Goal: Check status: Check status

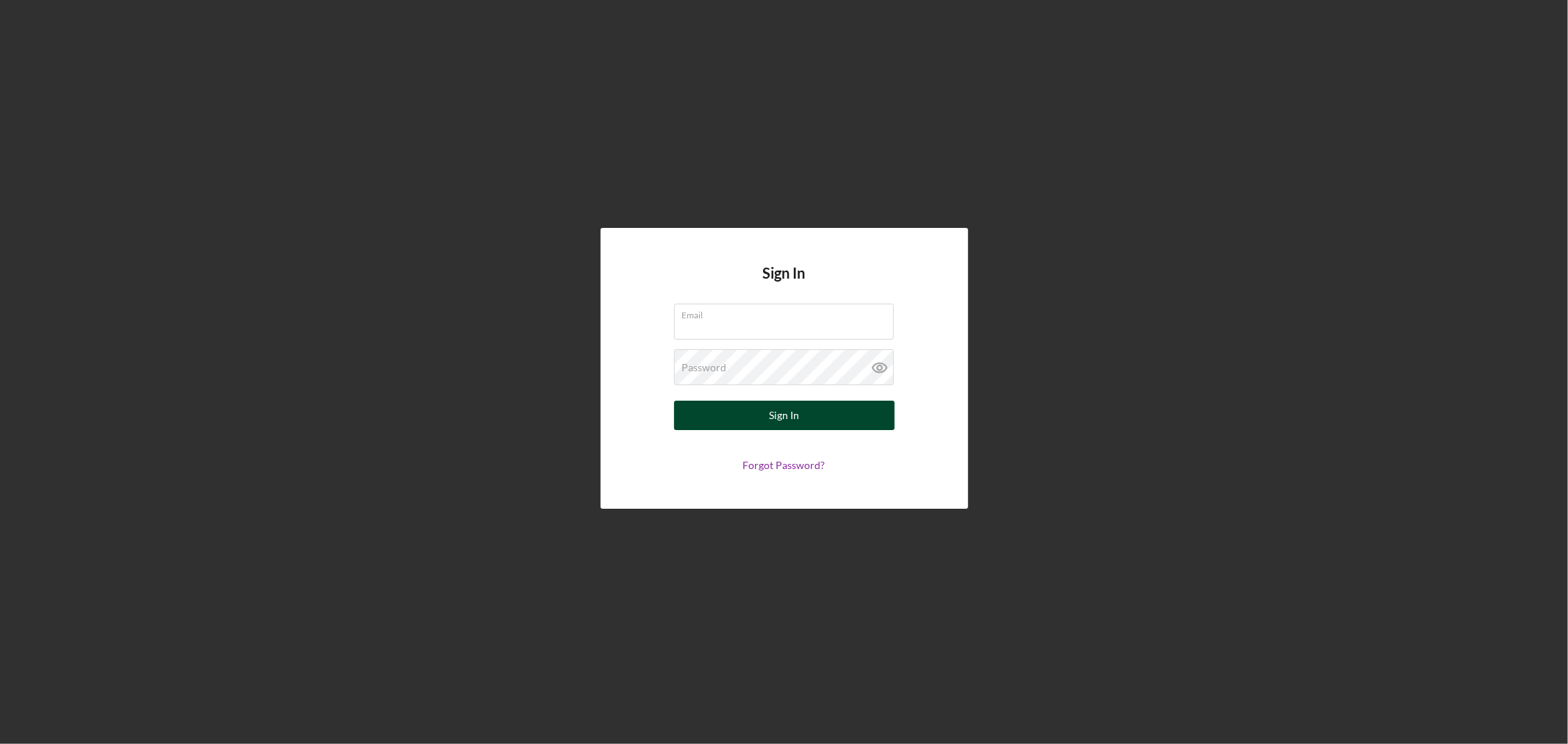
type input "[PERSON_NAME][EMAIL_ADDRESS][DOMAIN_NAME]"
click at [784, 410] on div "Sign In" at bounding box center [784, 415] width 30 height 30
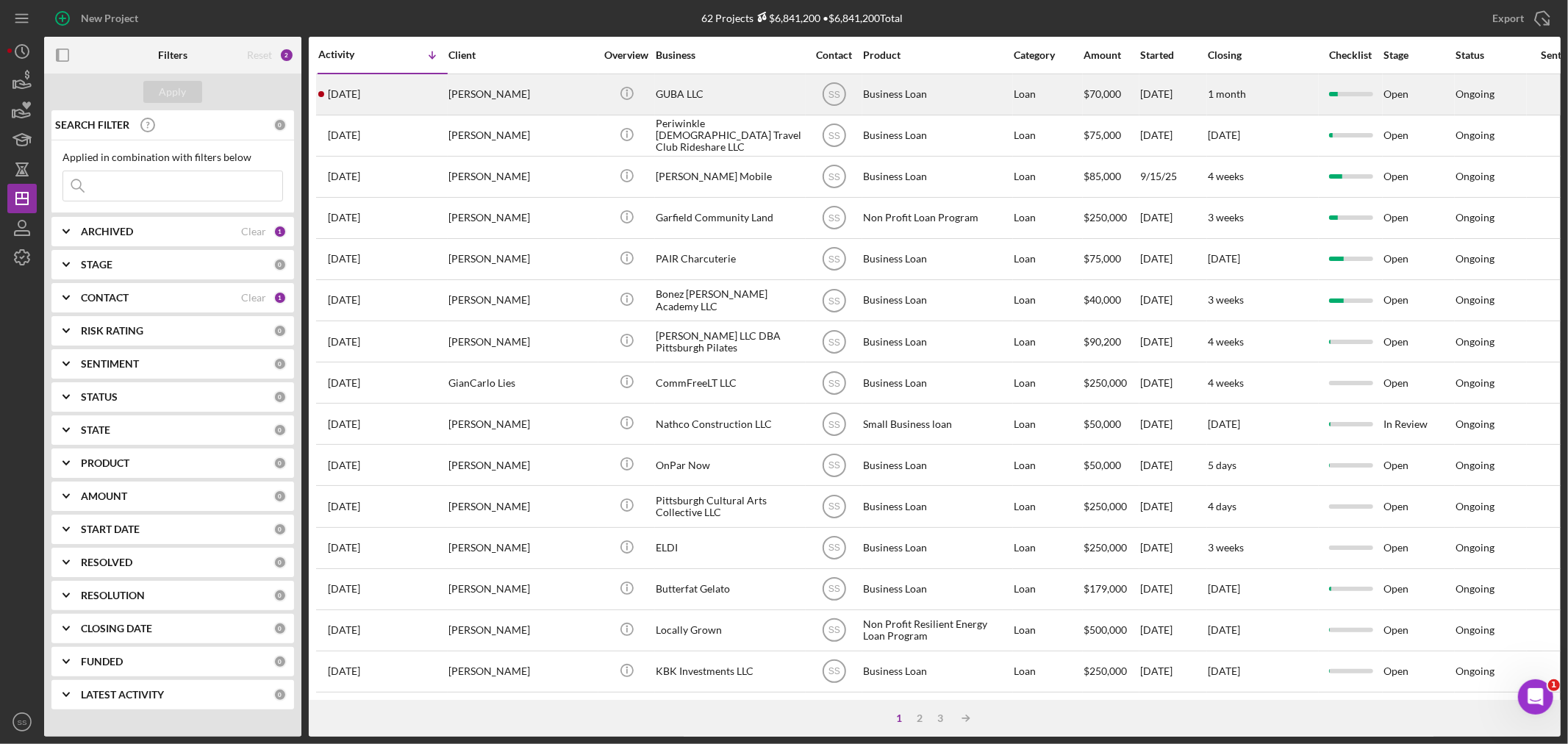
click at [670, 84] on div "GUBA LLC" at bounding box center [729, 94] width 147 height 39
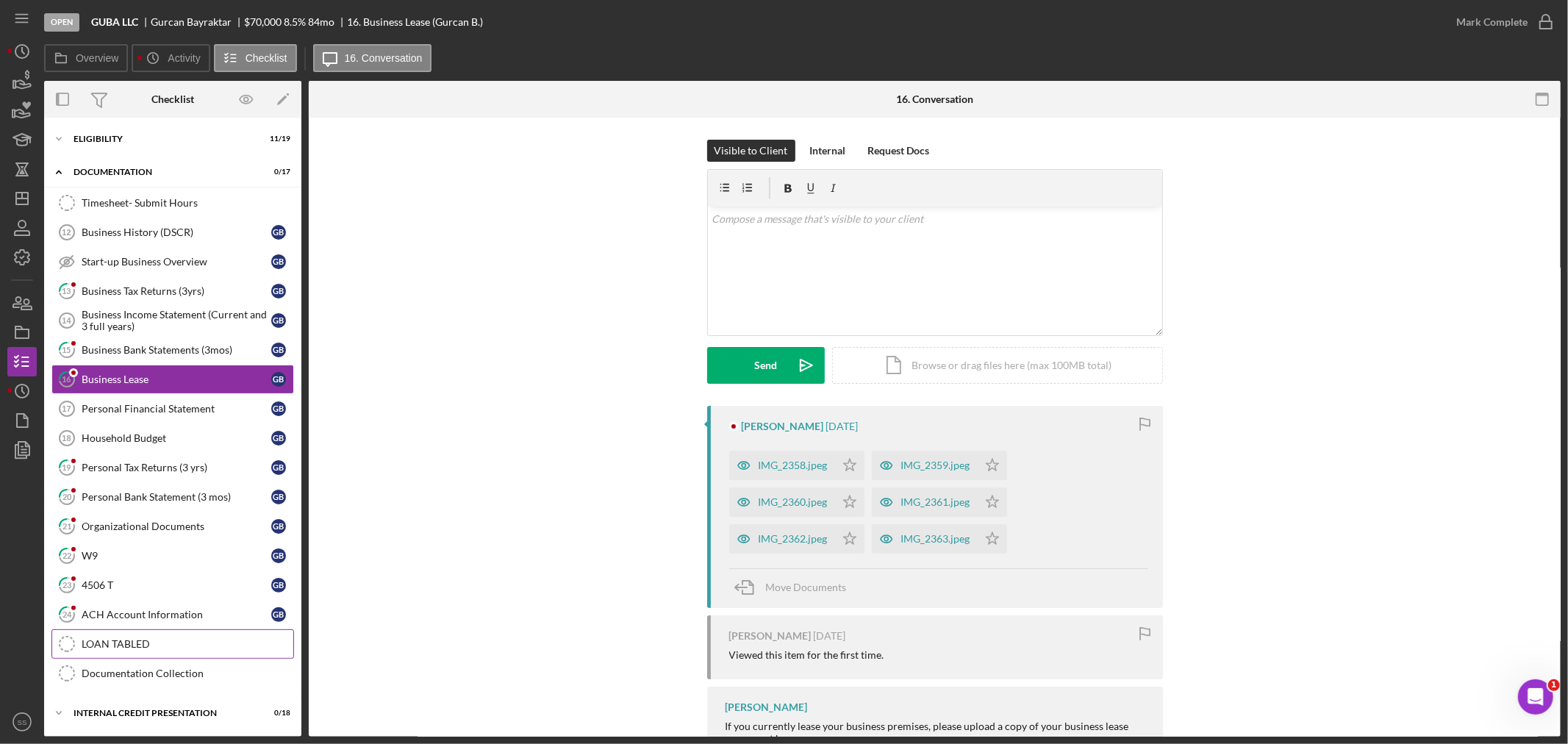
scroll to position [2, 0]
click at [128, 707] on div "Icon/Expander Internal Credit Presentation 0 / 18" at bounding box center [172, 713] width 257 height 30
click at [116, 618] on div "ACH Account Information" at bounding box center [177, 612] width 190 height 12
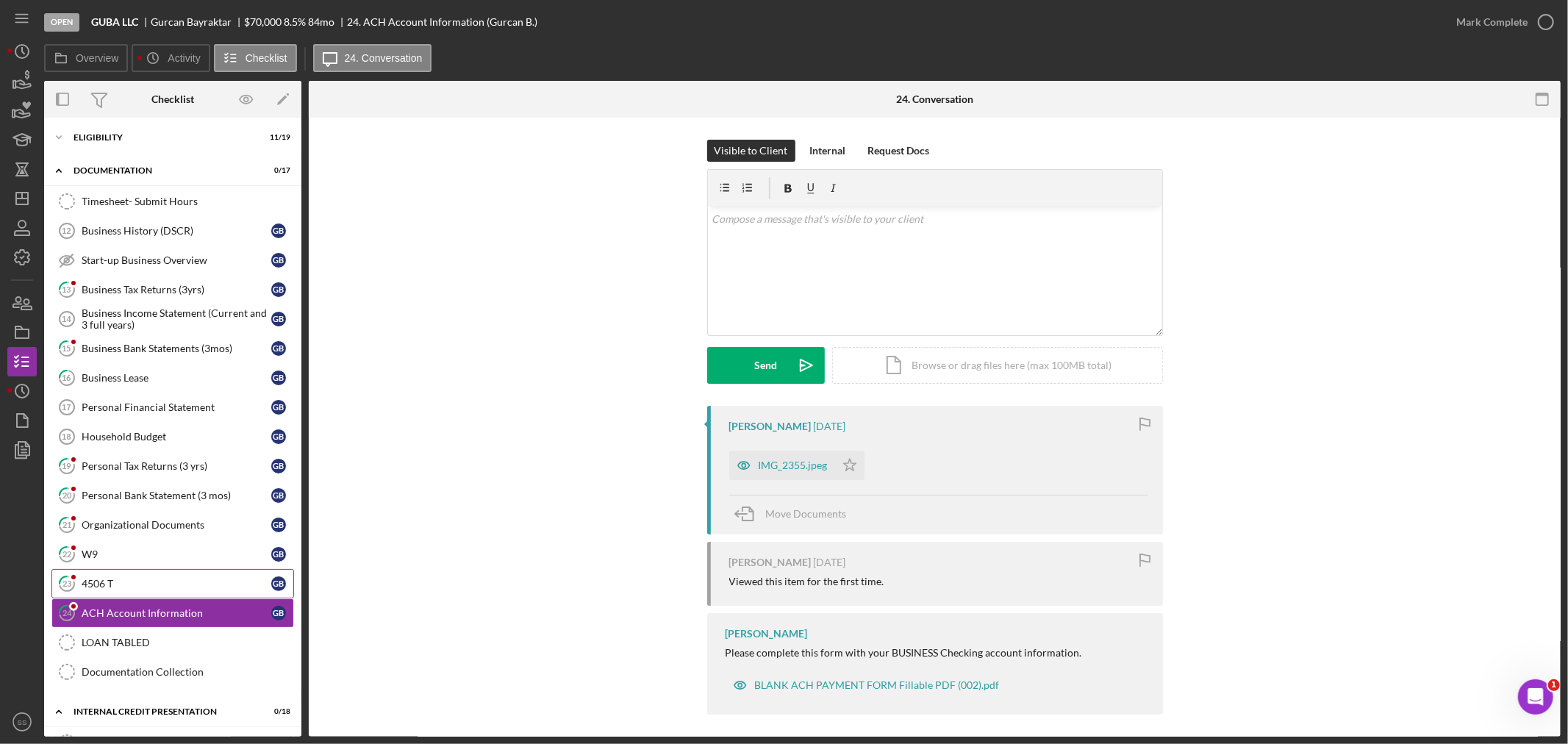
click at [143, 586] on div "4506 T" at bounding box center [177, 583] width 190 height 12
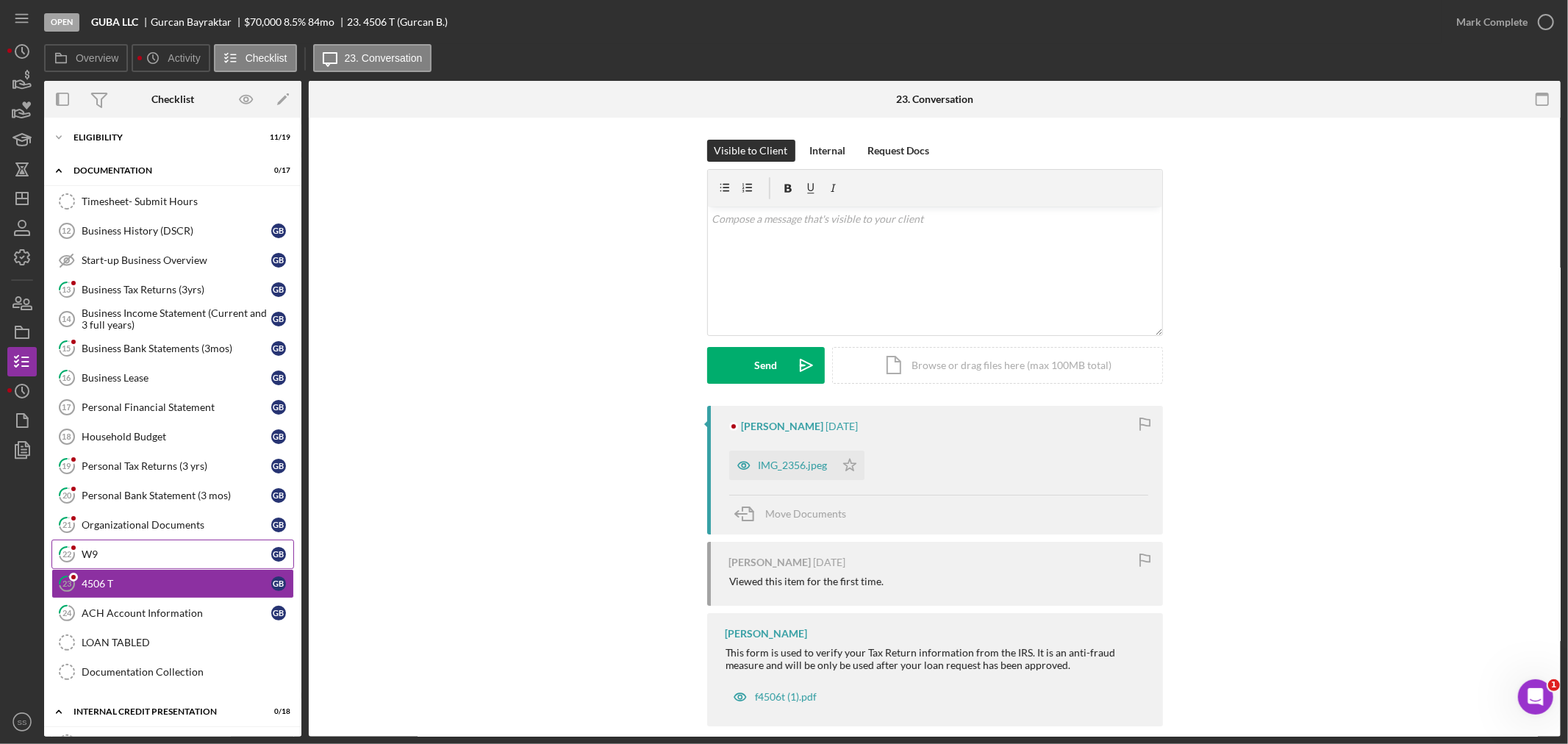
click at [119, 558] on div "W9" at bounding box center [177, 554] width 190 height 12
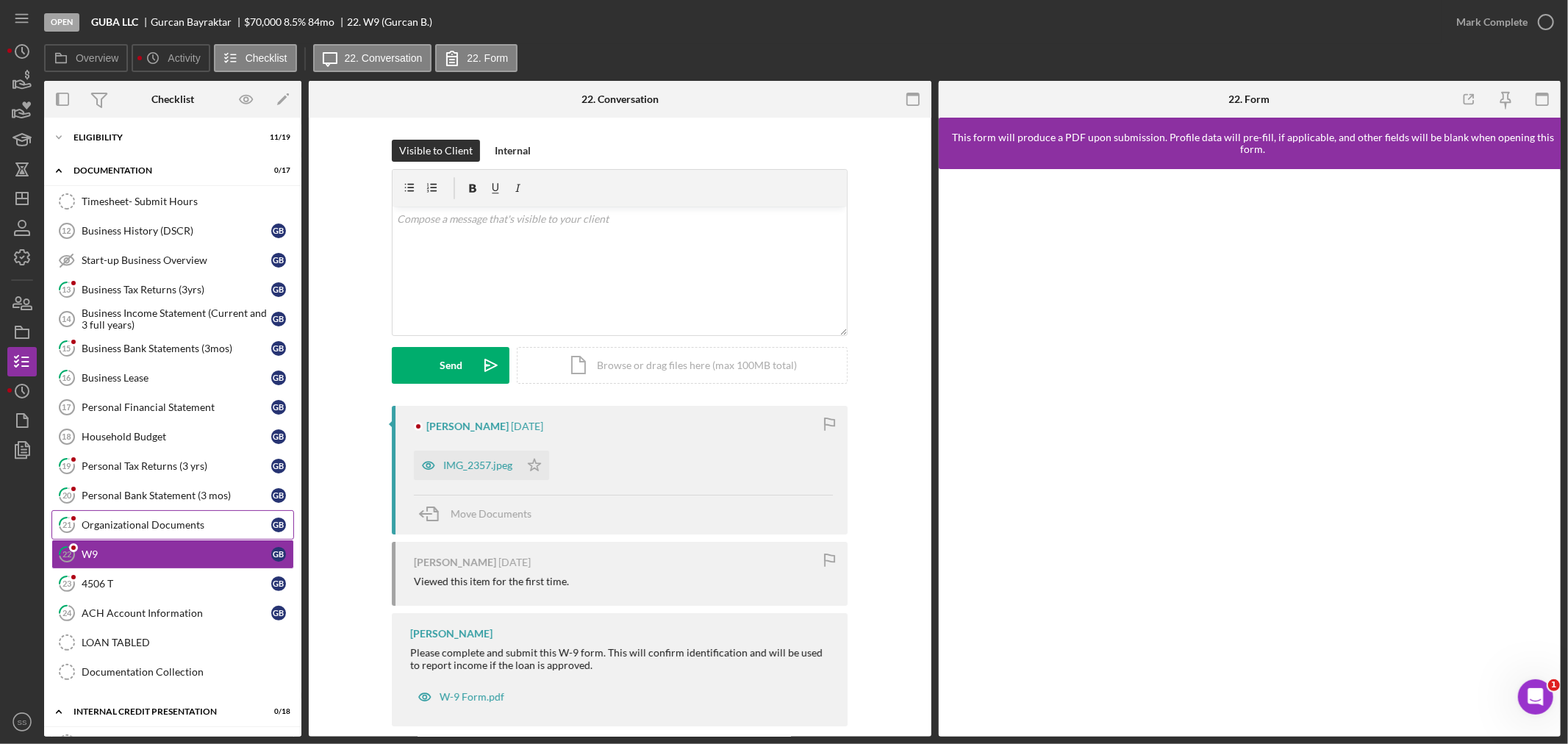
click at [122, 527] on div "Organizational Documents" at bounding box center [177, 524] width 190 height 12
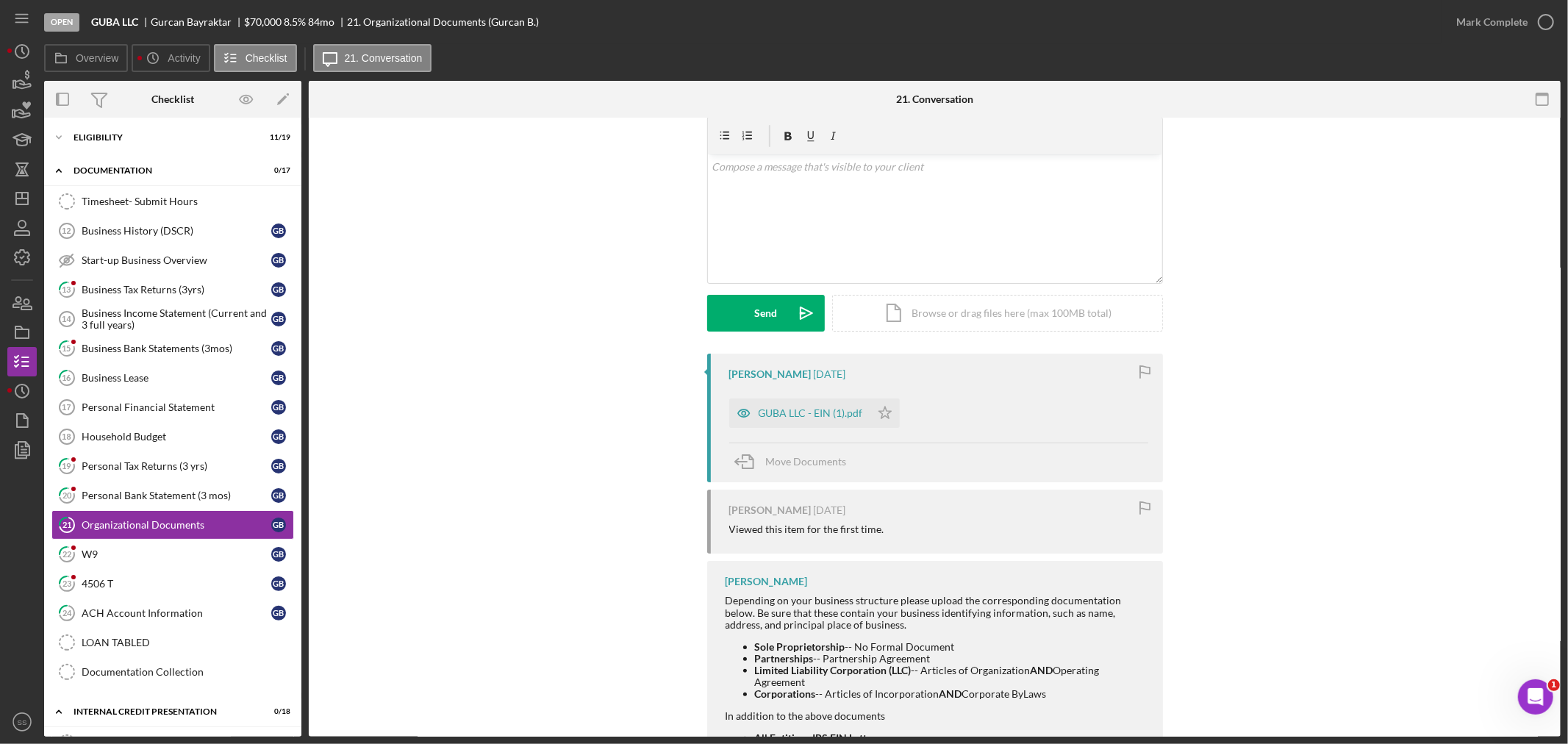
scroll to position [118, 0]
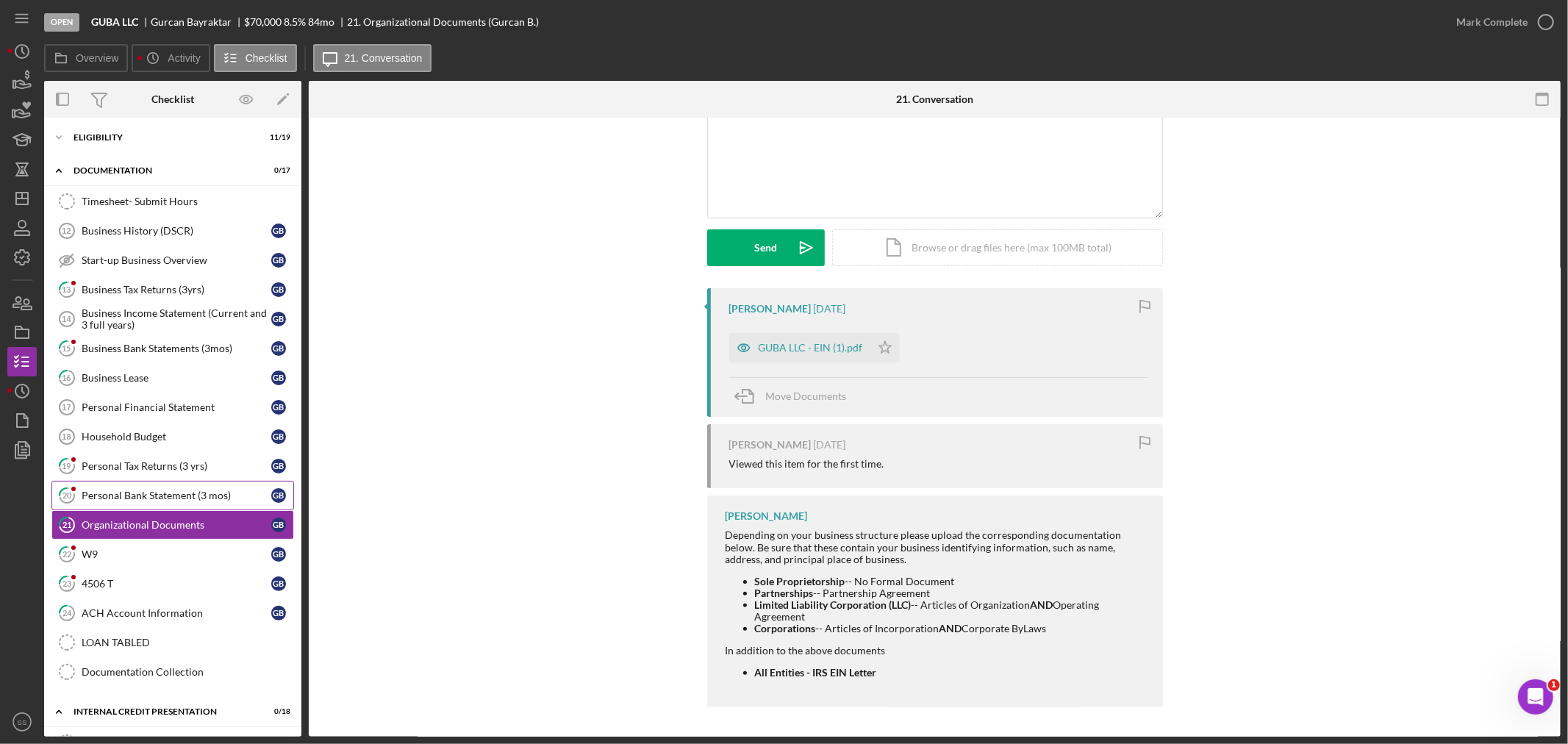
click at [171, 497] on div "Personal Bank Statement (3 mos)" at bounding box center [177, 495] width 190 height 12
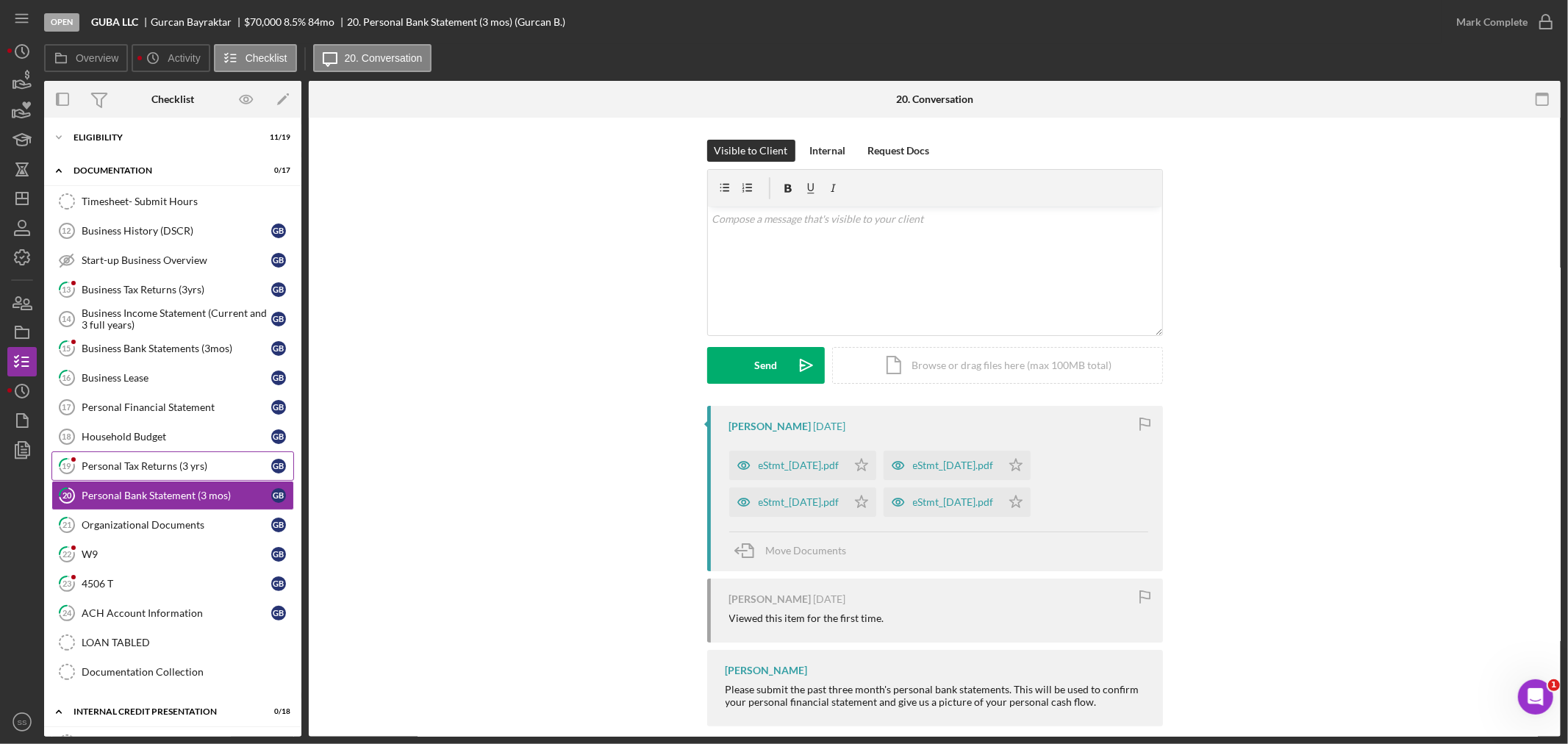
click at [178, 469] on div "Personal Tax Returns (3 yrs)" at bounding box center [177, 465] width 190 height 12
